Goal: Transaction & Acquisition: Download file/media

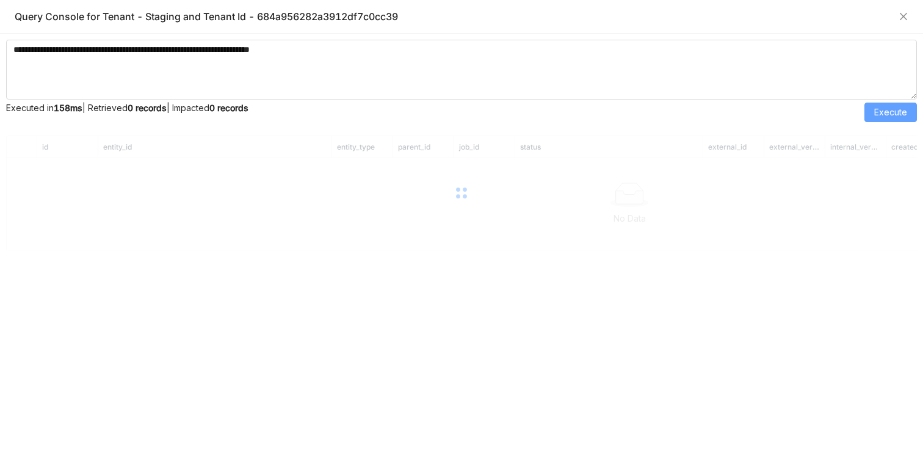
click at [884, 114] on span "Execute" at bounding box center [890, 112] width 33 height 13
click at [855, 65] on textarea "**********" at bounding box center [461, 70] width 911 height 60
click at [892, 109] on span "Execute" at bounding box center [890, 112] width 33 height 13
click at [830, 92] on textarea "**********" at bounding box center [461, 70] width 911 height 60
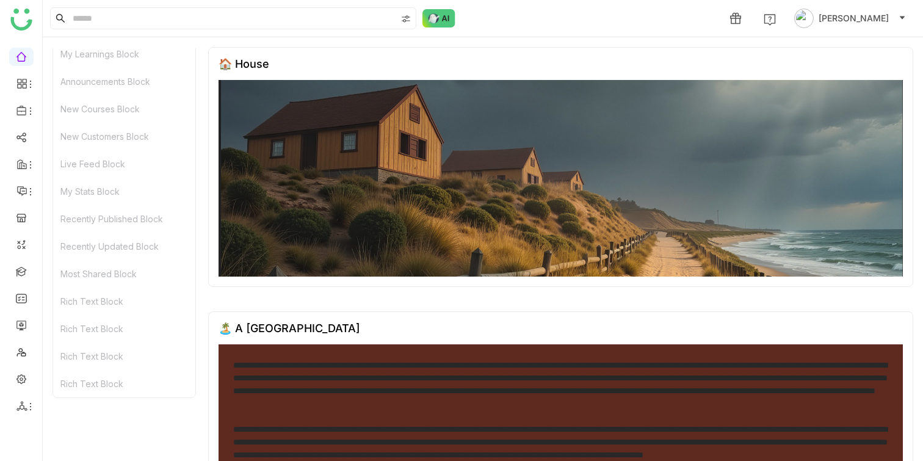
click at [169, 265] on div "Most Shared Block" at bounding box center [124, 273] width 142 height 27
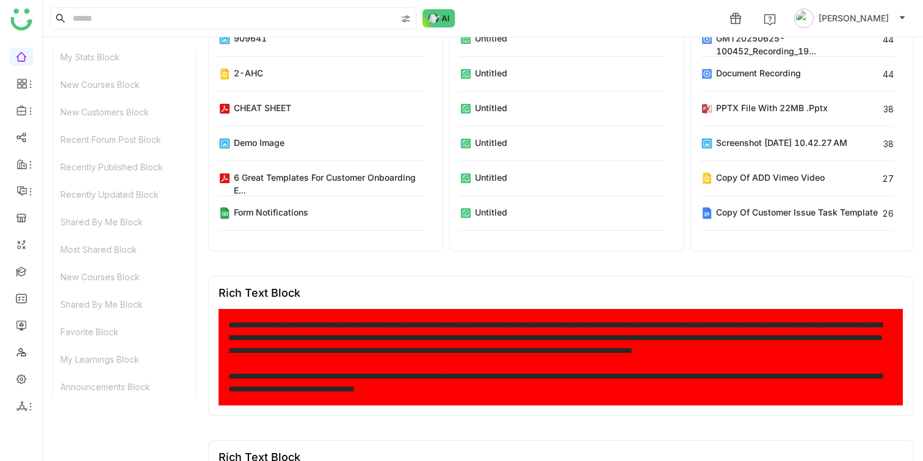
scroll to position [455, 0]
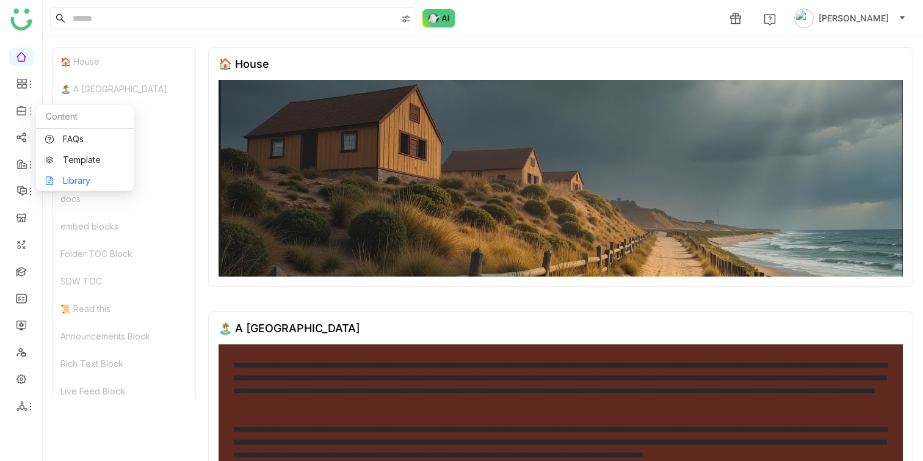
click at [85, 178] on link "Library" at bounding box center [84, 180] width 79 height 9
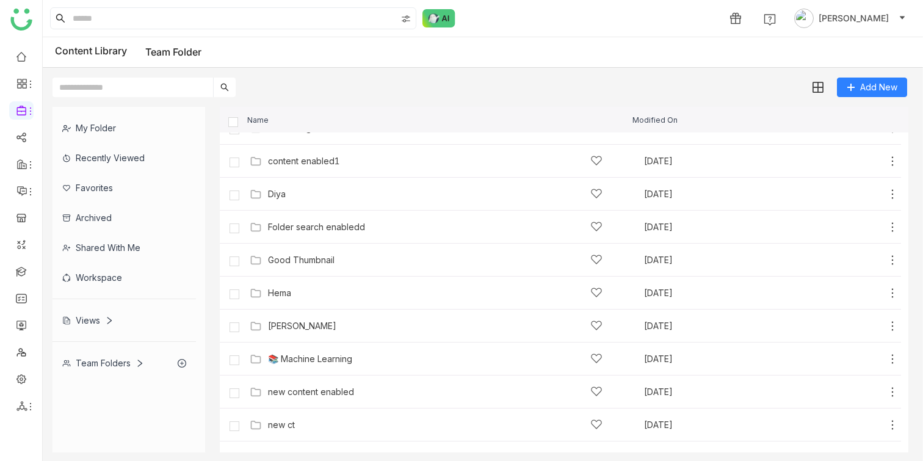
scroll to position [411, 0]
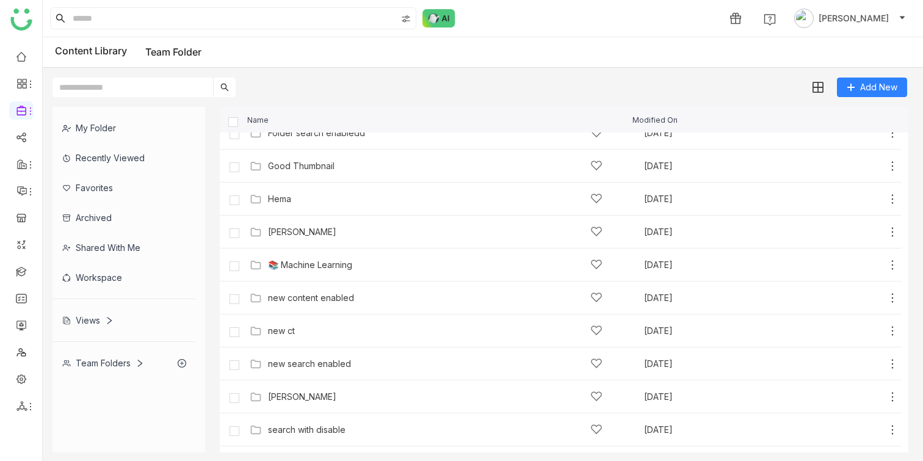
click at [120, 89] on input "text" at bounding box center [132, 88] width 161 height 20
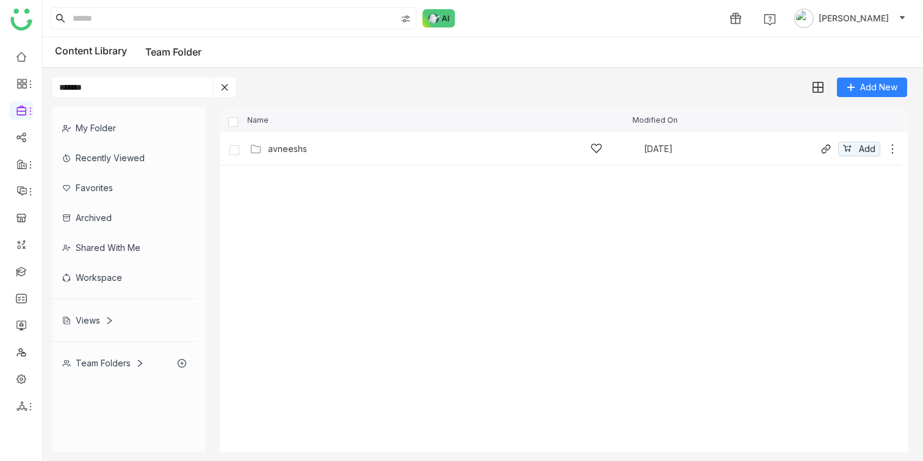
type input "*******"
click at [289, 149] on div "avneeshs" at bounding box center [287, 149] width 39 height 10
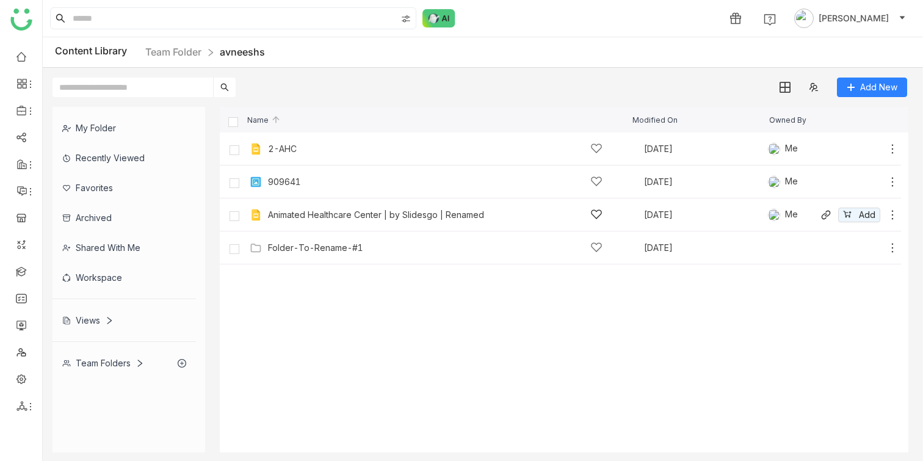
click at [891, 214] on icon at bounding box center [892, 215] width 12 height 12
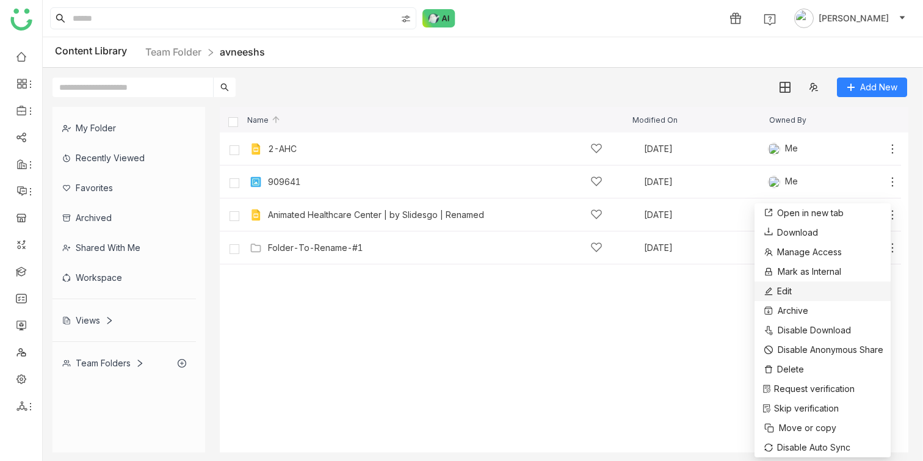
click at [828, 291] on li "Edit" at bounding box center [822, 291] width 136 height 20
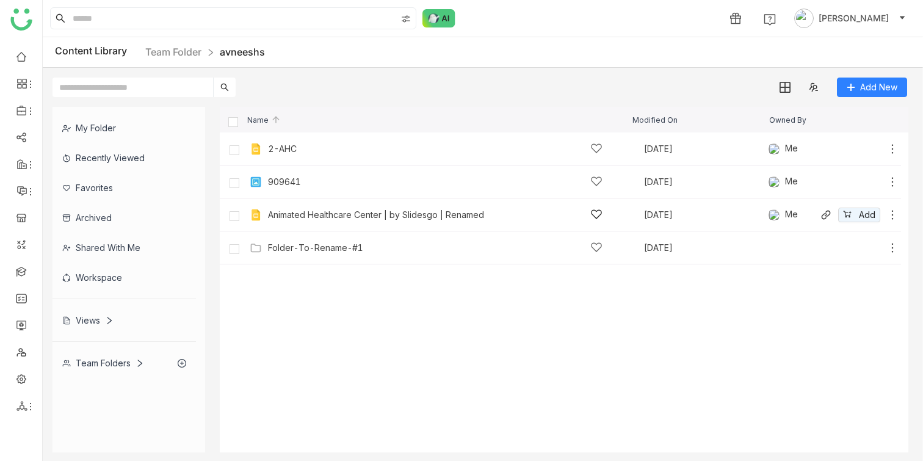
click at [386, 214] on div "Animated Healthcare Center | by Slidesgo | Renamed" at bounding box center [376, 215] width 216 height 10
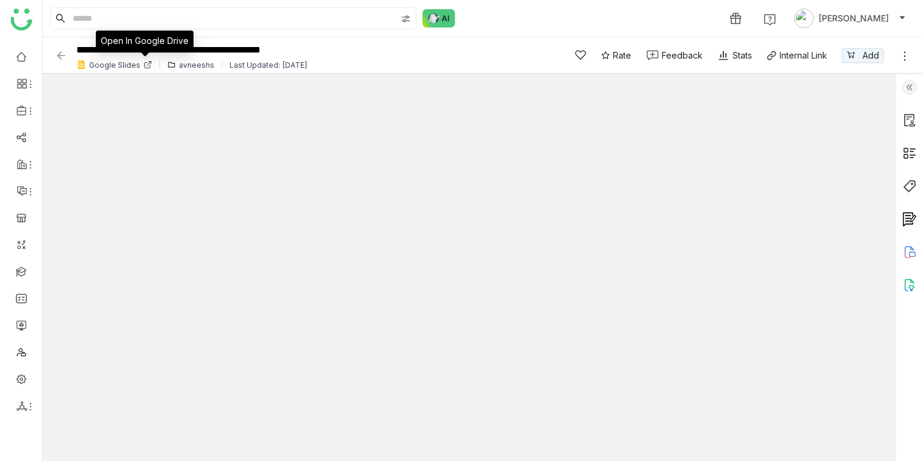
click at [145, 66] on icon at bounding box center [147, 65] width 5 height 5
click at [56, 55] on img at bounding box center [61, 55] width 12 height 12
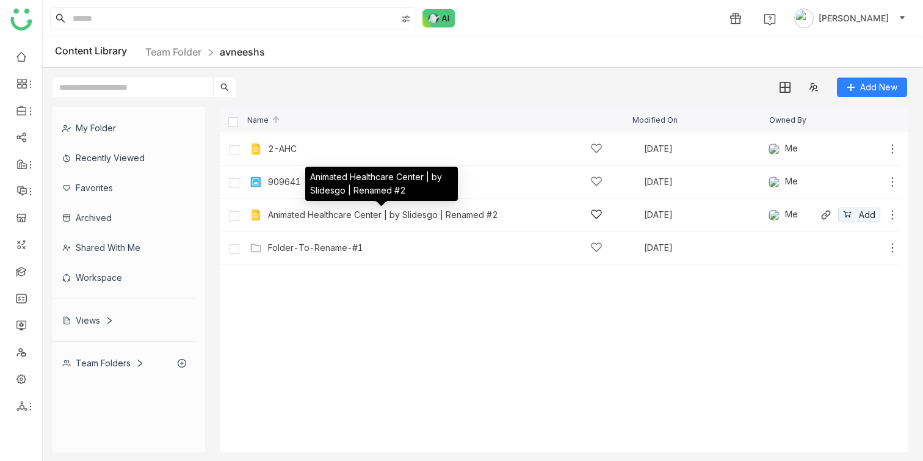
click at [473, 219] on div "Animated Healthcare Center | by Slidesgo | Renamed #2" at bounding box center [383, 215] width 230 height 10
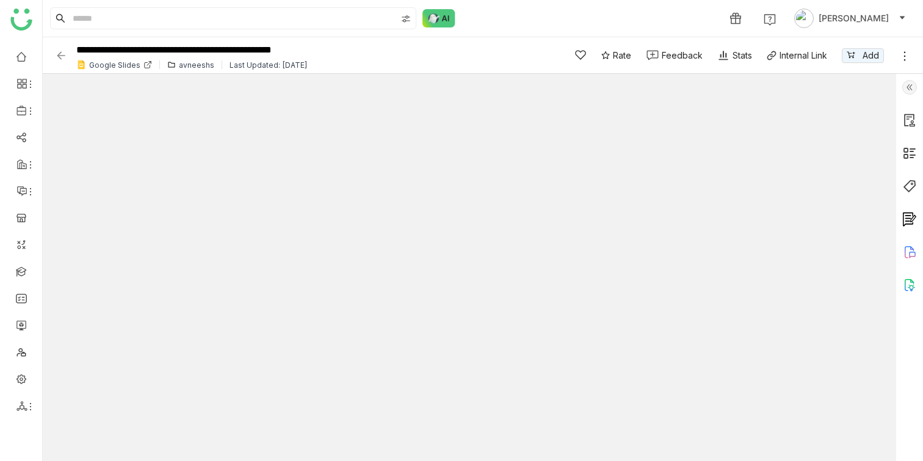
click at [905, 90] on img at bounding box center [909, 87] width 15 height 15
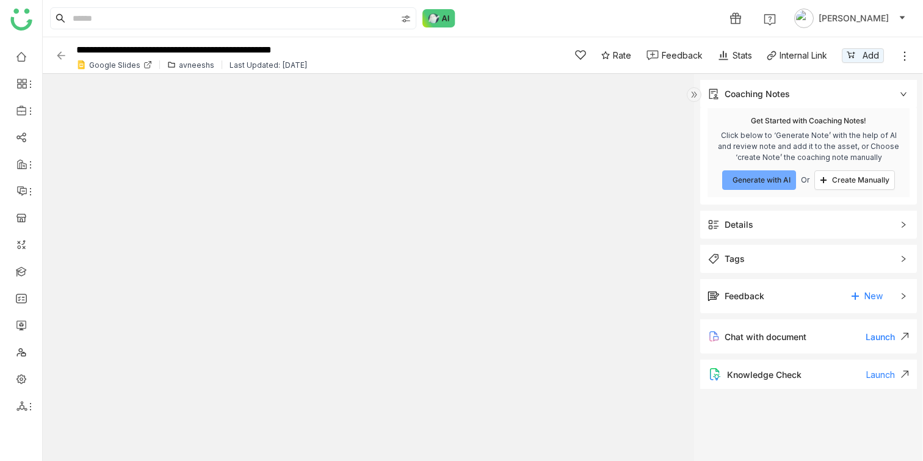
click at [762, 222] on span "Details" at bounding box center [799, 224] width 185 height 13
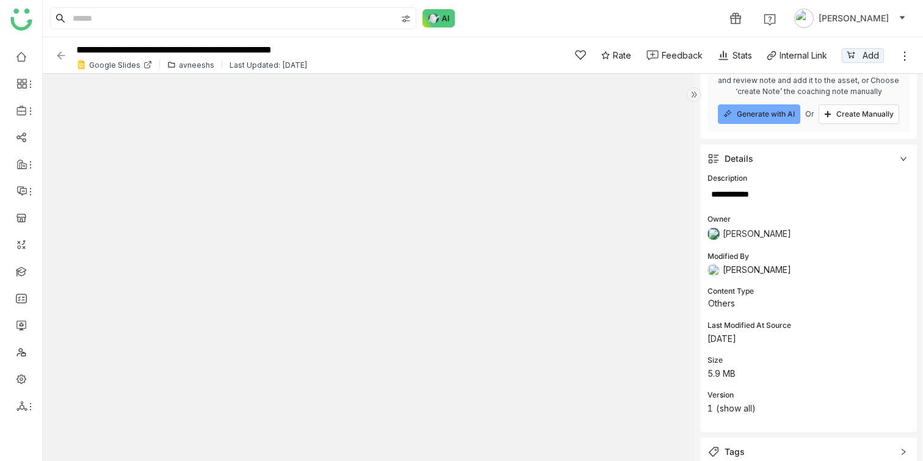
scroll to position [193, 0]
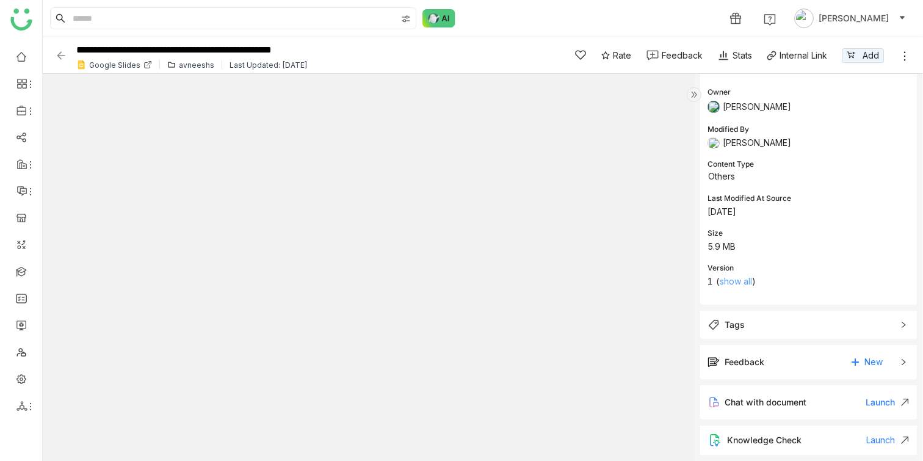
click at [742, 283] on link "show all" at bounding box center [736, 281] width 32 height 10
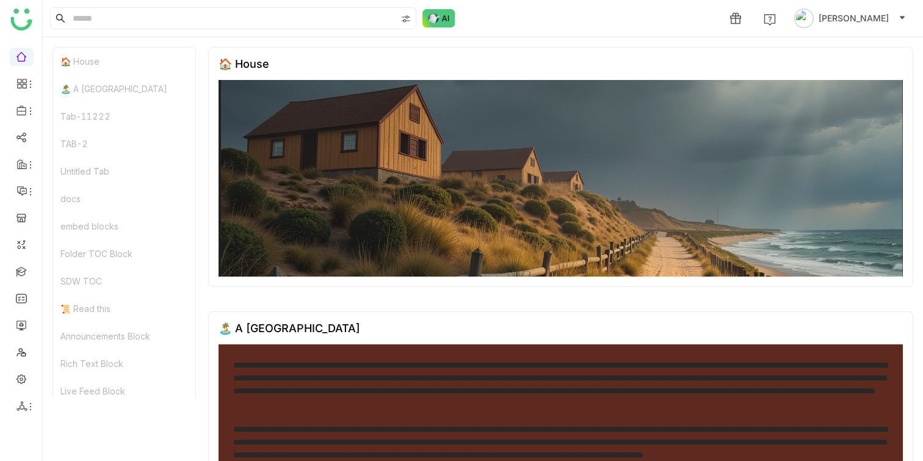
click at [79, 275] on div "SDW TOC" at bounding box center [124, 280] width 142 height 27
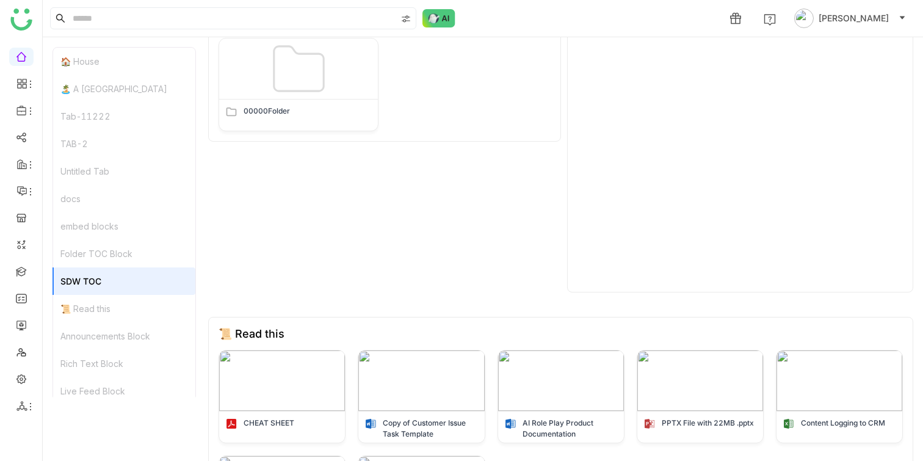
scroll to position [841, 0]
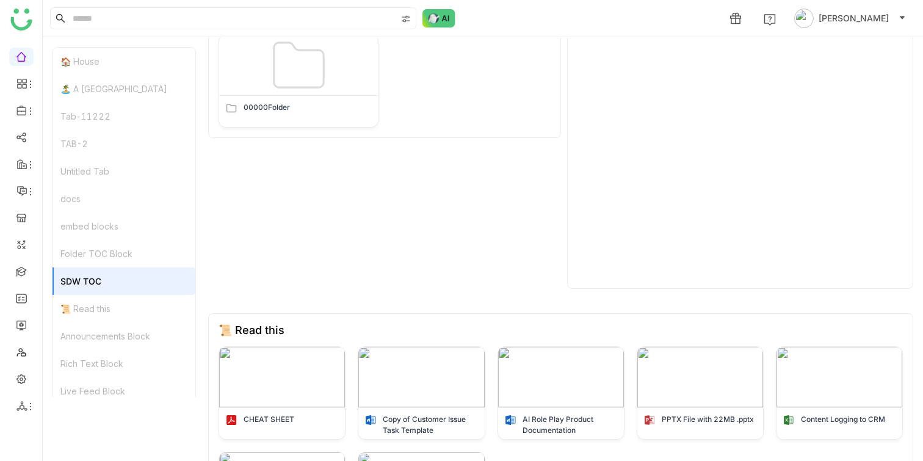
click at [101, 248] on div "Folder TOC Block" at bounding box center [124, 253] width 142 height 27
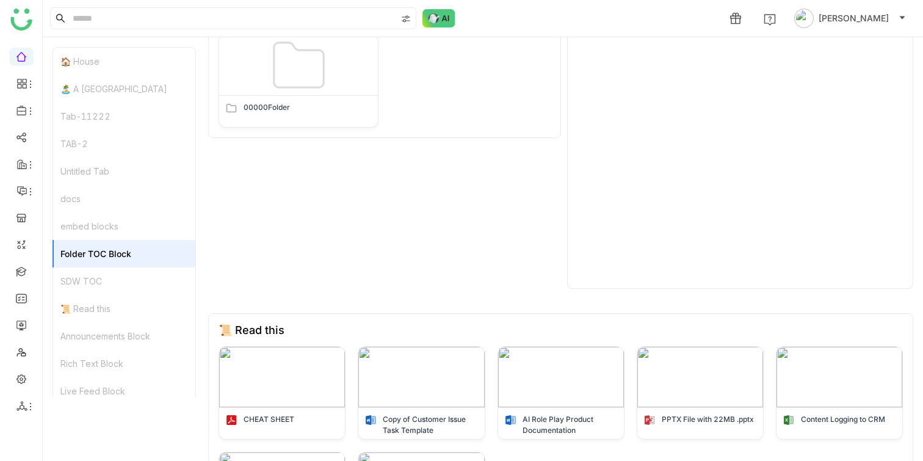
click at [34, 89] on ul at bounding box center [21, 231] width 42 height 385
click at [26, 86] on icon at bounding box center [31, 84] width 10 height 10
click at [23, 107] on icon at bounding box center [20, 111] width 9 height 10
click at [90, 176] on link "Library" at bounding box center [84, 180] width 79 height 9
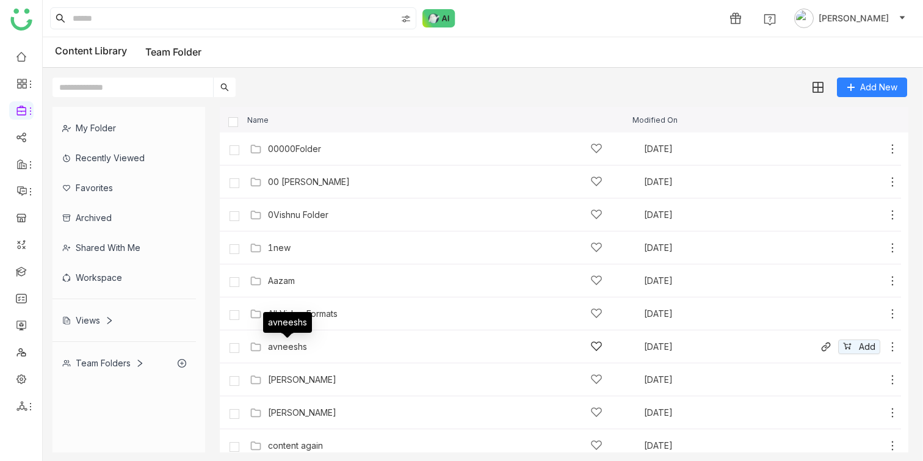
click at [290, 351] on div "avneeshs" at bounding box center [287, 347] width 39 height 10
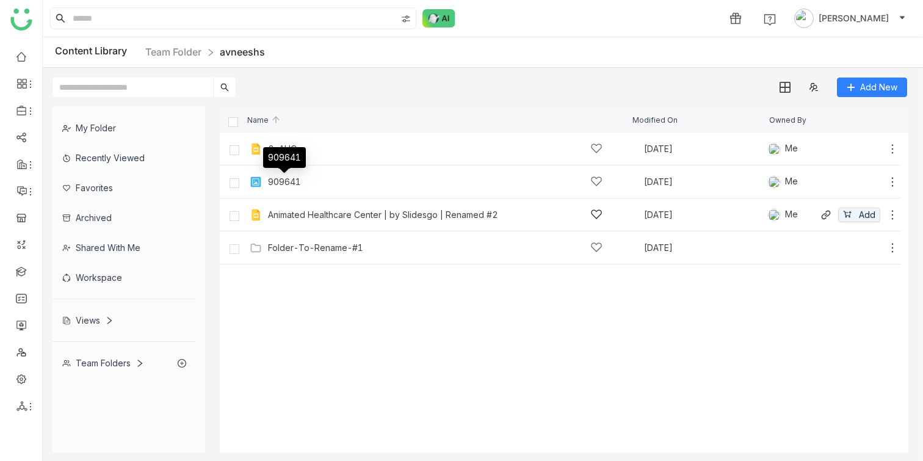
click at [339, 207] on div "Animated Healthcare Center | by Slidesgo | Renamed #2 [DATE] Me Add" at bounding box center [573, 214] width 652 height 19
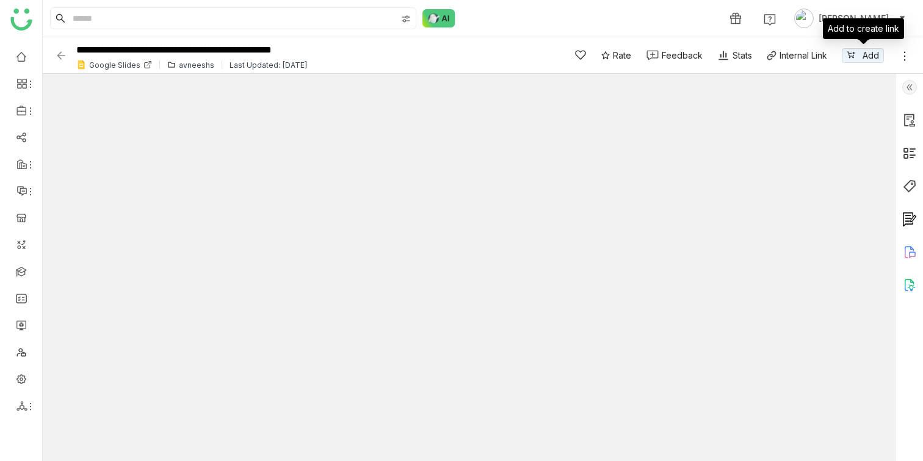
click at [900, 56] on icon at bounding box center [905, 56] width 12 height 12
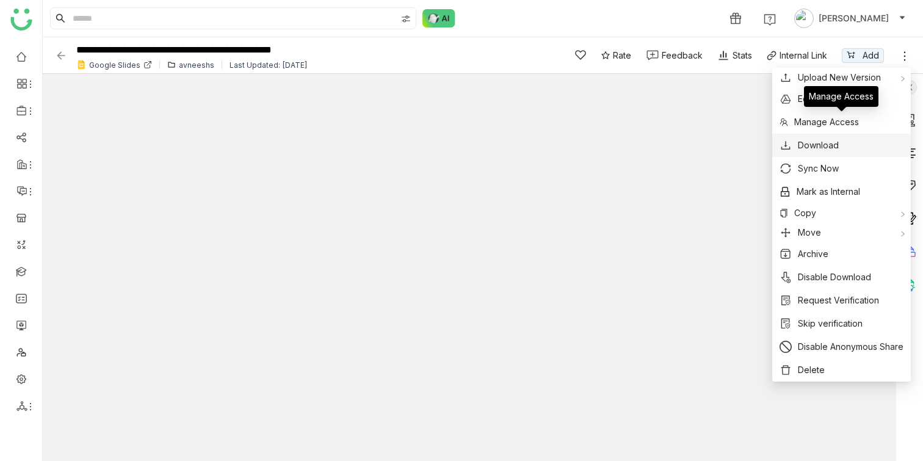
click at [853, 145] on button "Download" at bounding box center [841, 145] width 124 height 13
